Goal: Task Accomplishment & Management: Use online tool/utility

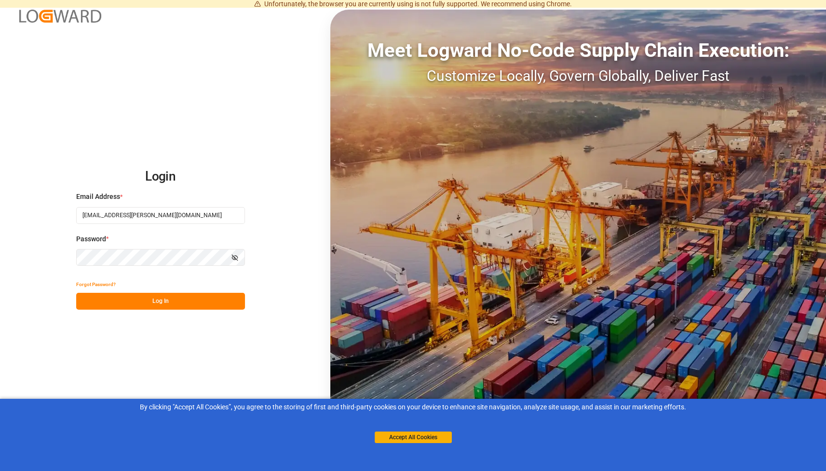
click at [148, 300] on button "Log In" at bounding box center [160, 301] width 169 height 17
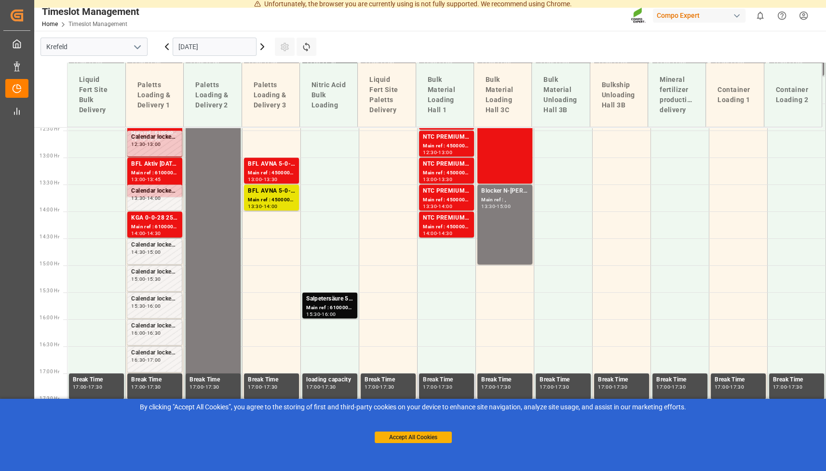
scroll to position [672, 0]
click at [264, 49] on icon at bounding box center [262, 47] width 12 height 12
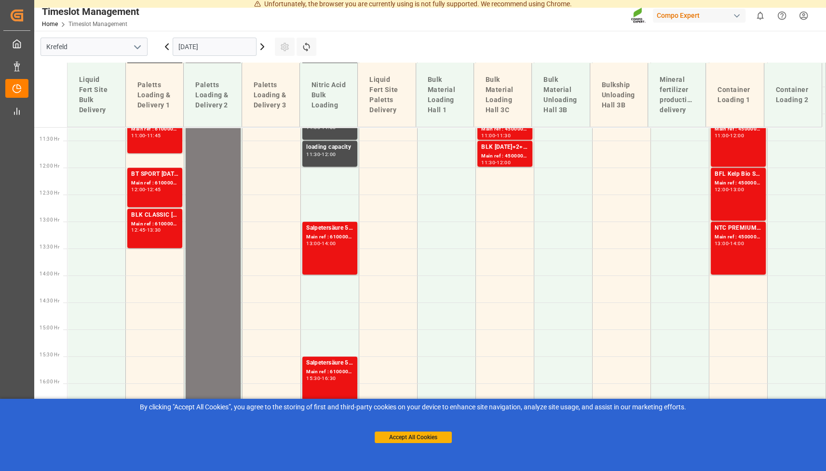
scroll to position [608, 0]
click at [259, 49] on icon at bounding box center [262, 47] width 12 height 12
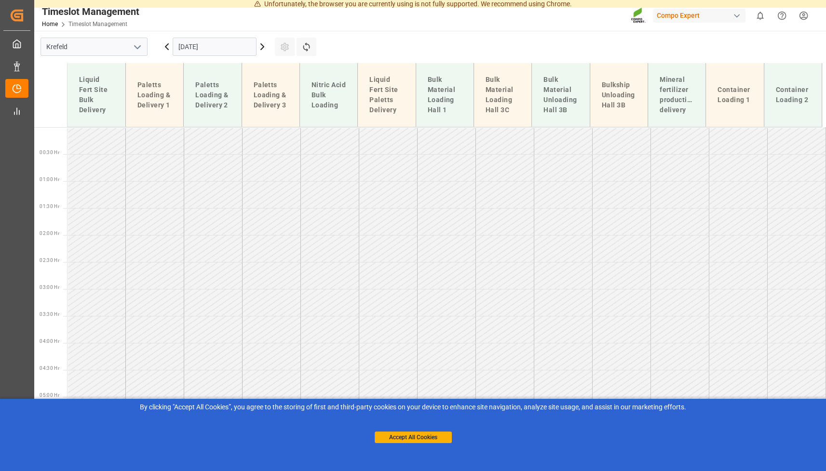
scroll to position [580, 0]
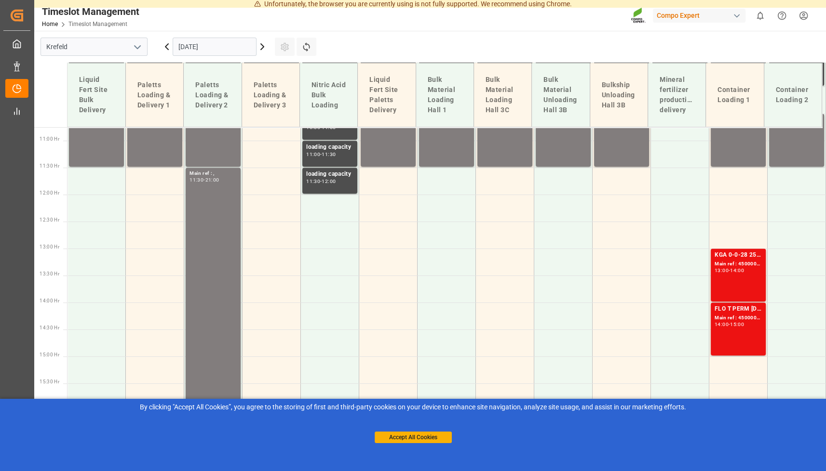
click at [259, 49] on icon at bounding box center [262, 47] width 12 height 12
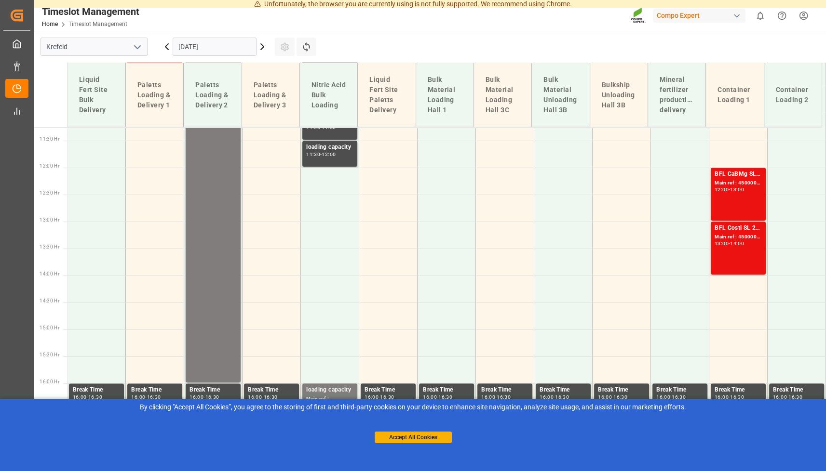
scroll to position [608, 0]
click at [259, 49] on icon at bounding box center [262, 47] width 12 height 12
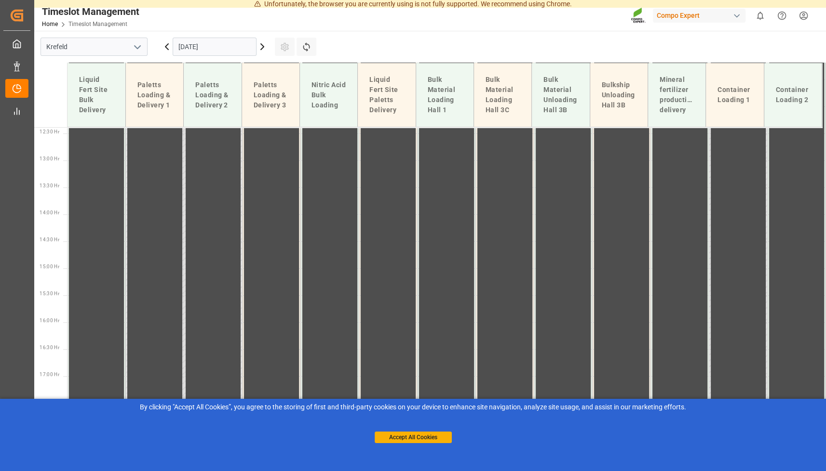
scroll to position [672, 0]
click at [261, 43] on icon at bounding box center [262, 47] width 12 height 12
click at [262, 50] on icon at bounding box center [262, 47] width 12 height 12
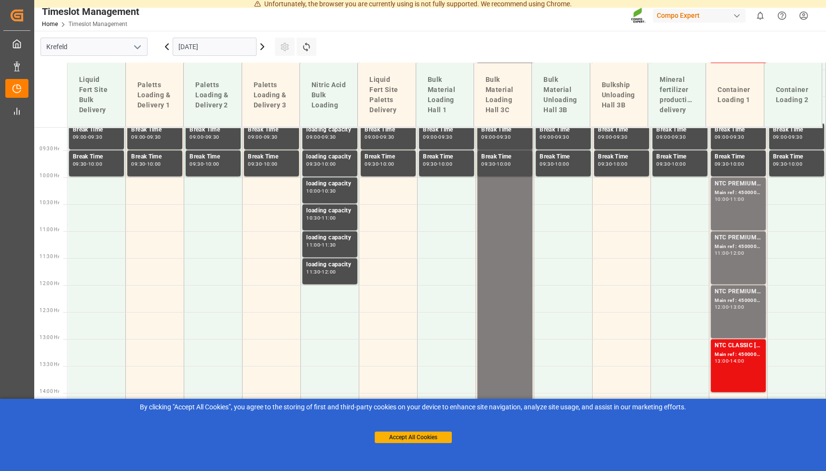
scroll to position [511, 0]
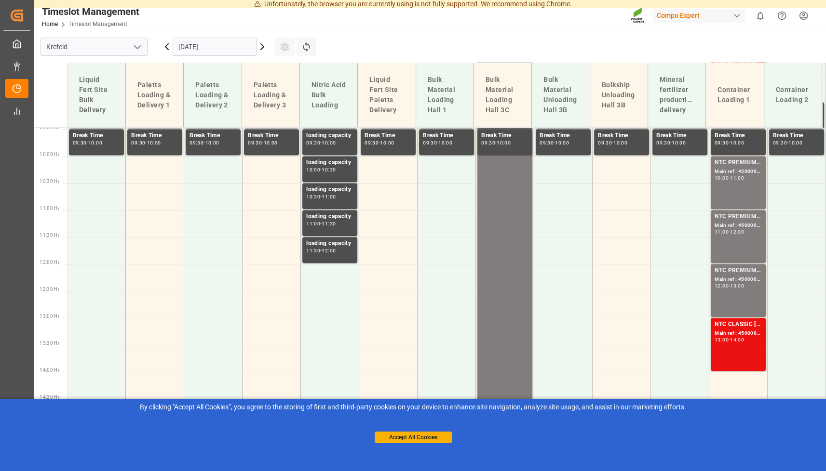
click at [263, 47] on icon at bounding box center [262, 47] width 3 height 6
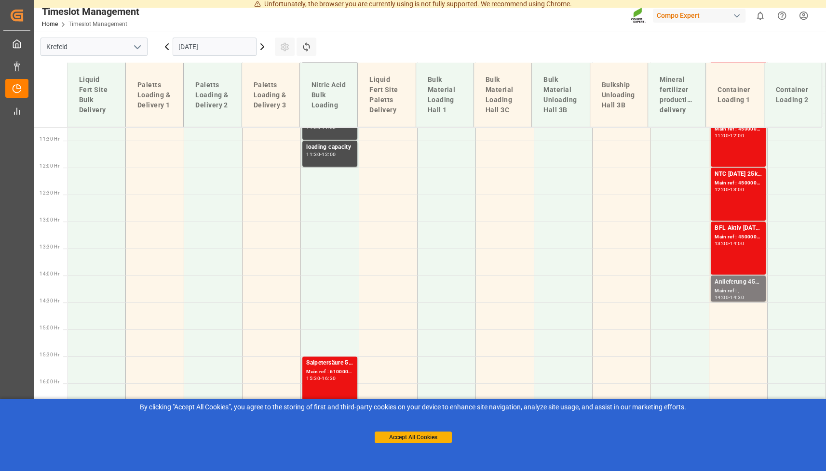
scroll to position [608, 0]
click at [261, 46] on icon at bounding box center [262, 47] width 12 height 12
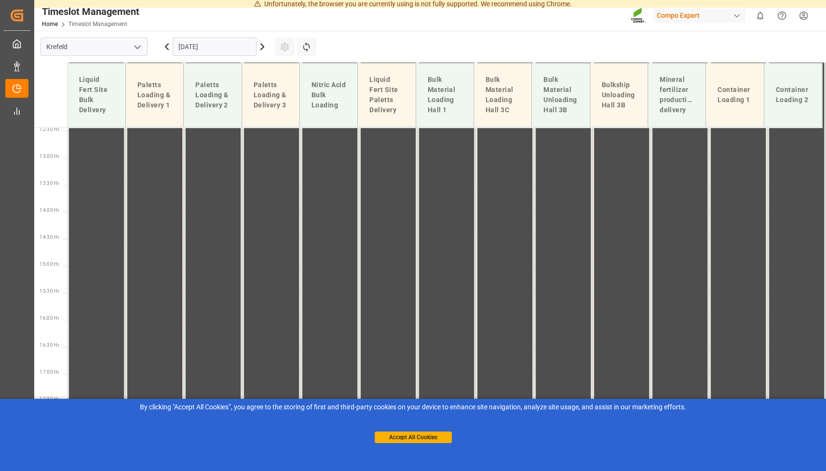
scroll to position [672, 0]
click at [170, 47] on icon at bounding box center [167, 47] width 12 height 12
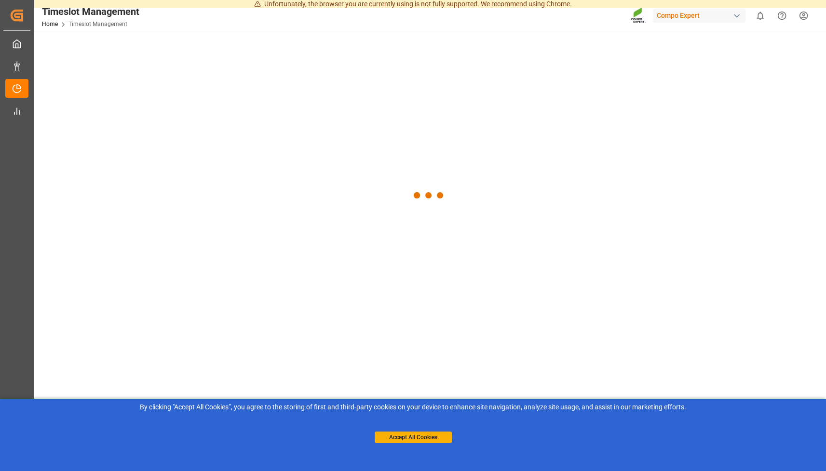
click at [170, 47] on div at bounding box center [429, 196] width 790 height 330
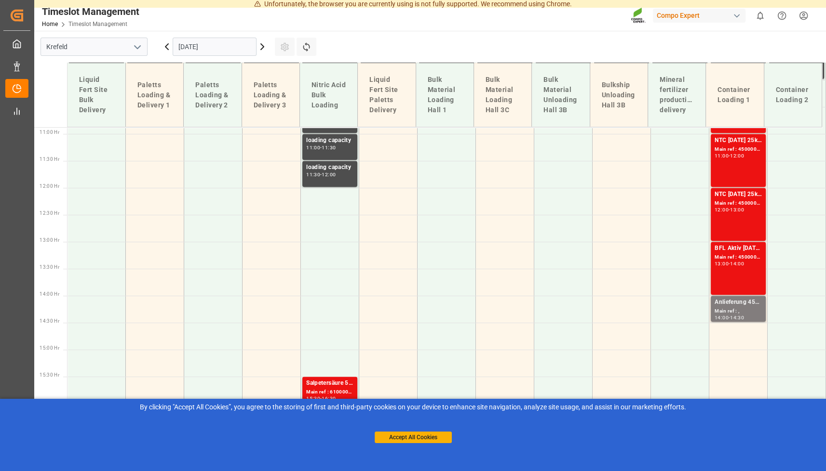
scroll to position [653, 0]
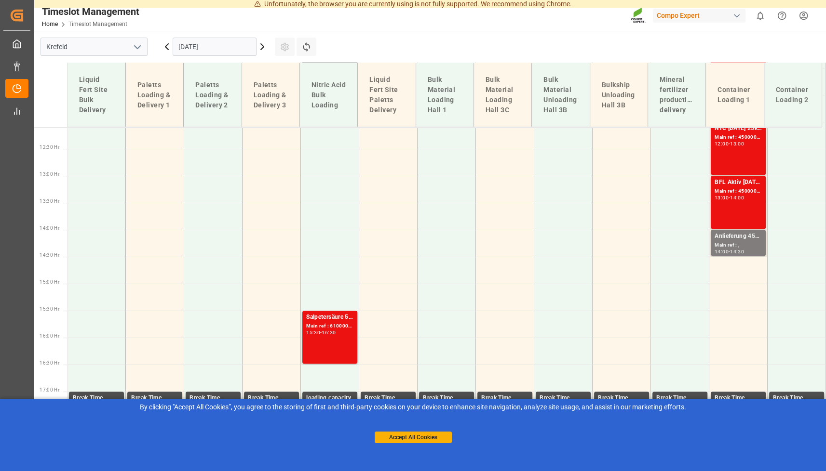
click at [172, 47] on icon at bounding box center [167, 47] width 12 height 12
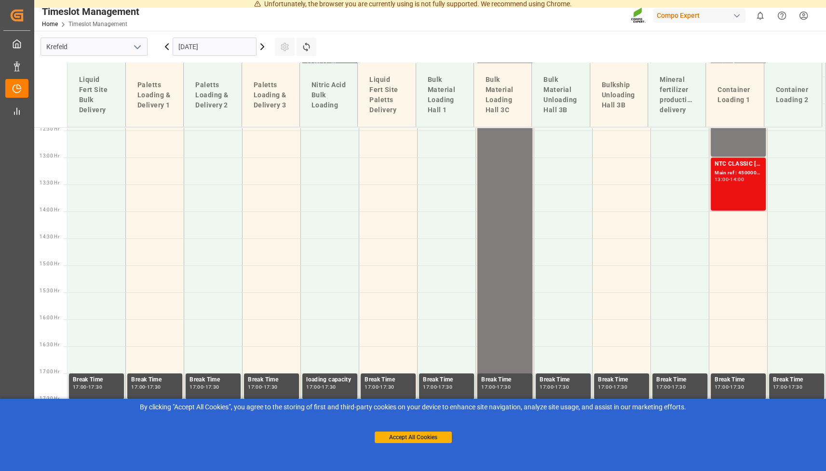
scroll to position [672, 0]
